Goal: Navigation & Orientation: Find specific page/section

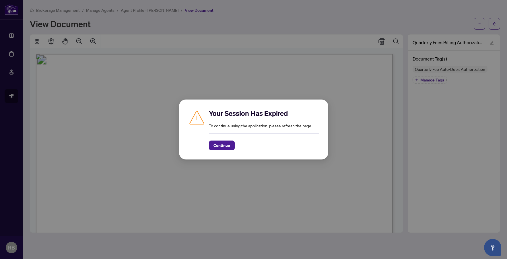
scroll to position [208, 0]
click at [264, 99] on div "Your Session Has Expired To continue using the application, please refresh the …" at bounding box center [253, 129] width 507 height 259
click at [219, 149] on span "Continue" at bounding box center [221, 145] width 17 height 9
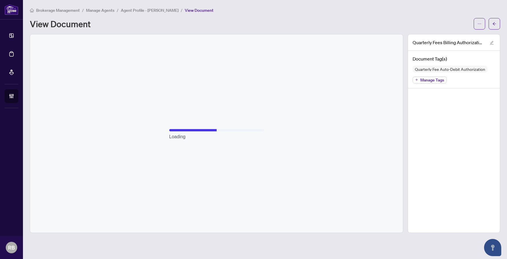
click at [88, 11] on span "Manage Agents" at bounding box center [100, 10] width 28 height 5
